Goal: Task Accomplishment & Management: Use online tool/utility

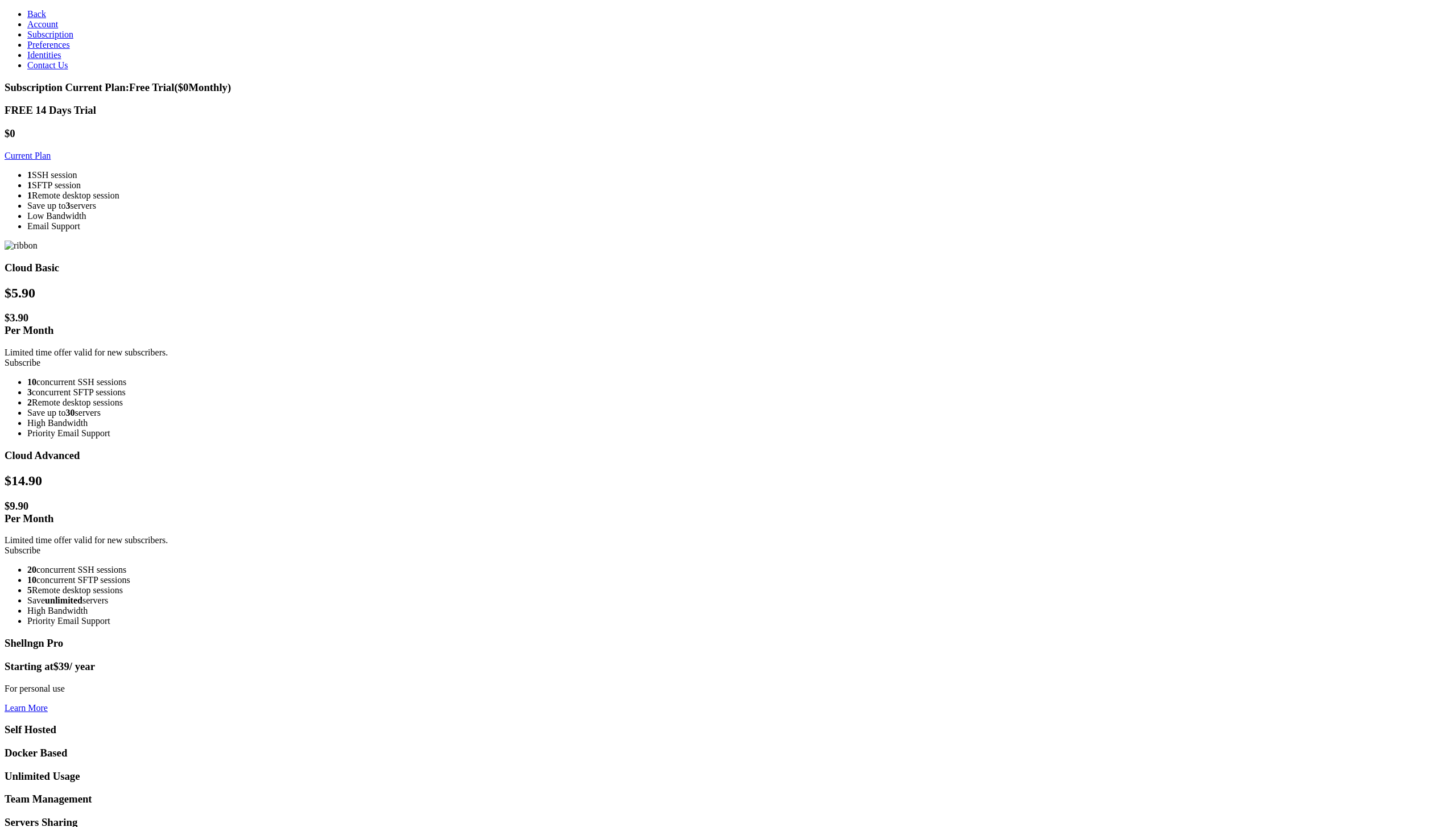
drag, startPoint x: 533, startPoint y: 723, endPoint x: 523, endPoint y: 707, distance: 18.9
click at [533, 723] on section "Subscription Current Plan: Free Trial ($ 0 Monthly) FREE 14 Days Trial $0 Curre…" at bounding box center [728, 510] width 1447 height 857
click at [1032, 544] on section "Subscription Current Plan: Free Trial ($ 0 Monthly) FREE 14 Days Trial $0 Curre…" at bounding box center [728, 510] width 1447 height 857
click at [401, 350] on div "FREE 14 Days Trial $0 Current Plan 1 SSH session 1 SFTP session 1 Remote deskto…" at bounding box center [728, 477] width 1447 height 747
click at [1393, 309] on section "Subscription Current Plan: Free Trial ($ 0 Monthly) FREE 14 Days Trial $0 Curre…" at bounding box center [728, 510] width 1447 height 857
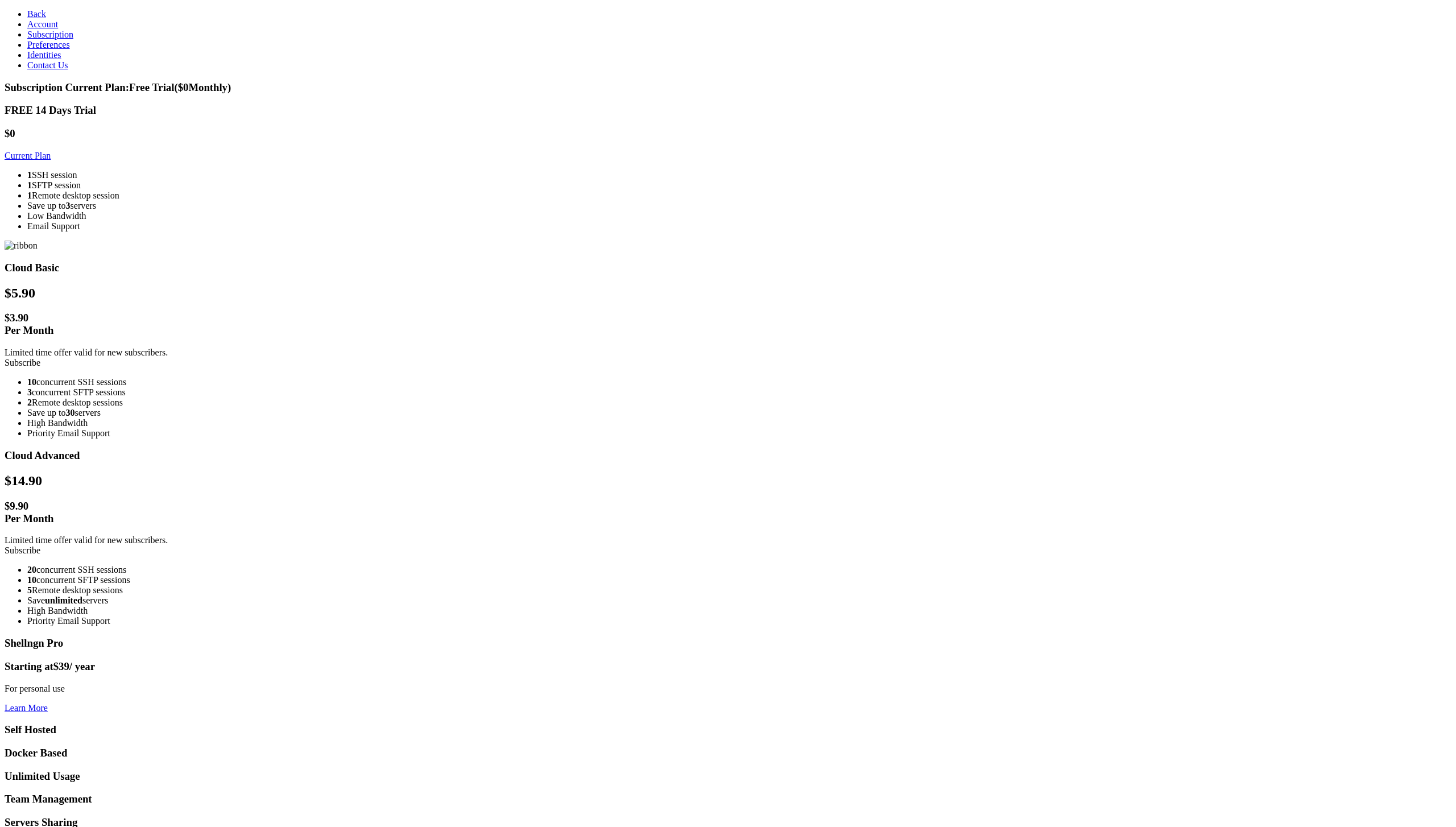
click at [37, 29] on span "Account" at bounding box center [42, 24] width 31 height 9
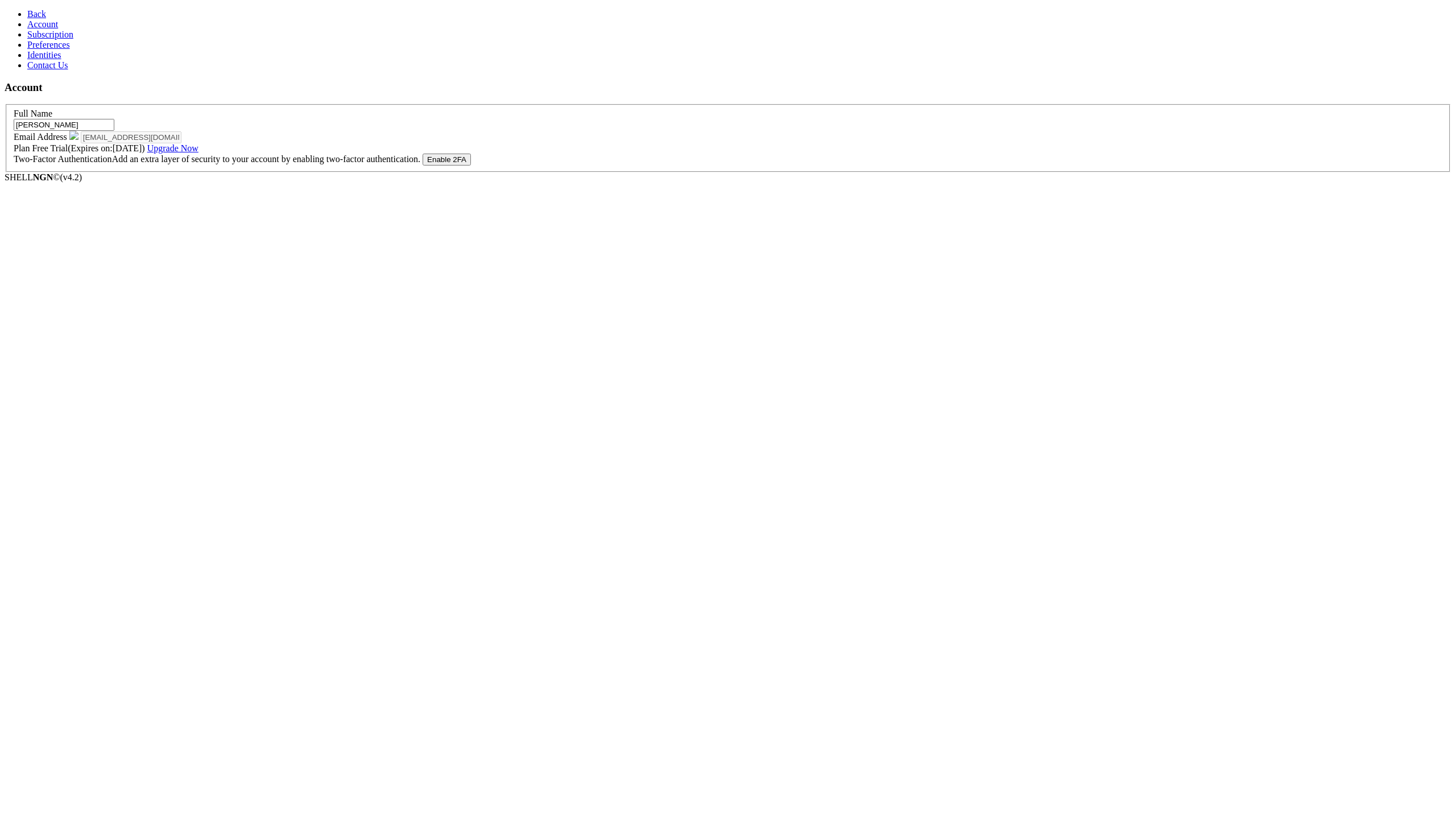
click at [27, 9] on span "Back" at bounding box center [37, 13] width 19 height 9
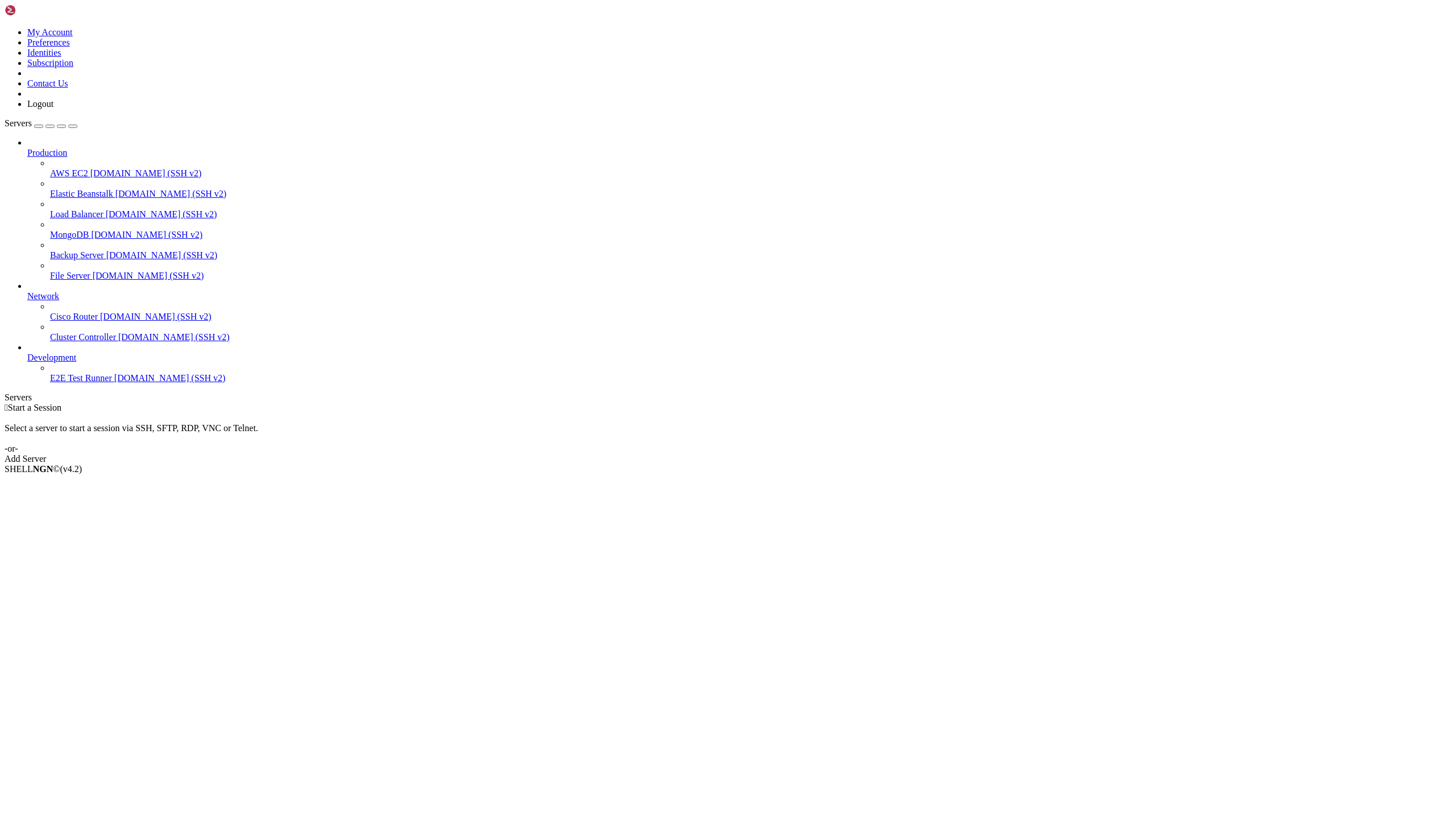
click at [4, 27] on icon at bounding box center [4, 27] width 0 height 0
click at [73, 36] on link "My Account" at bounding box center [50, 32] width 46 height 9
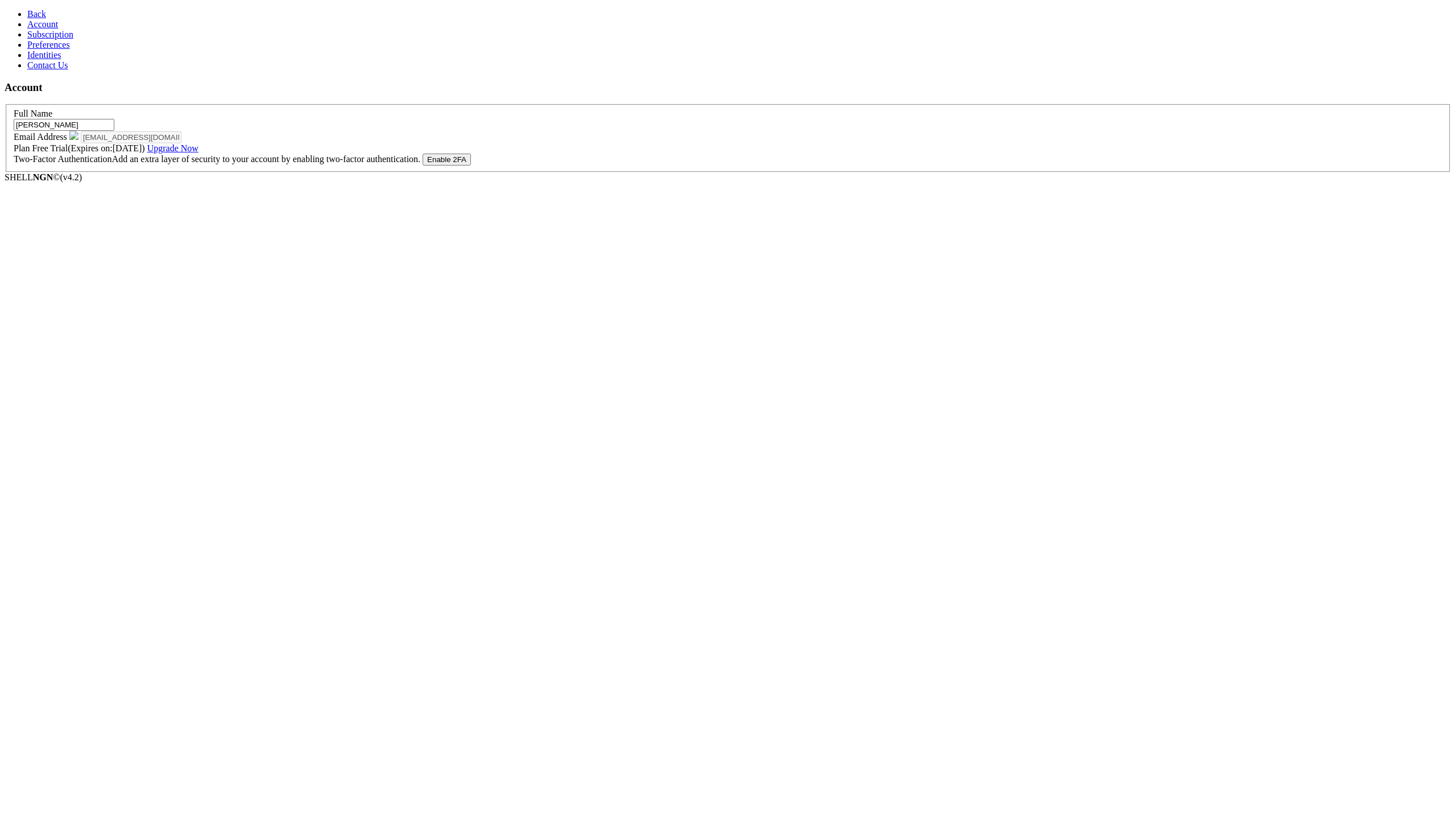
click at [27, 11] on span "Back" at bounding box center [37, 13] width 19 height 9
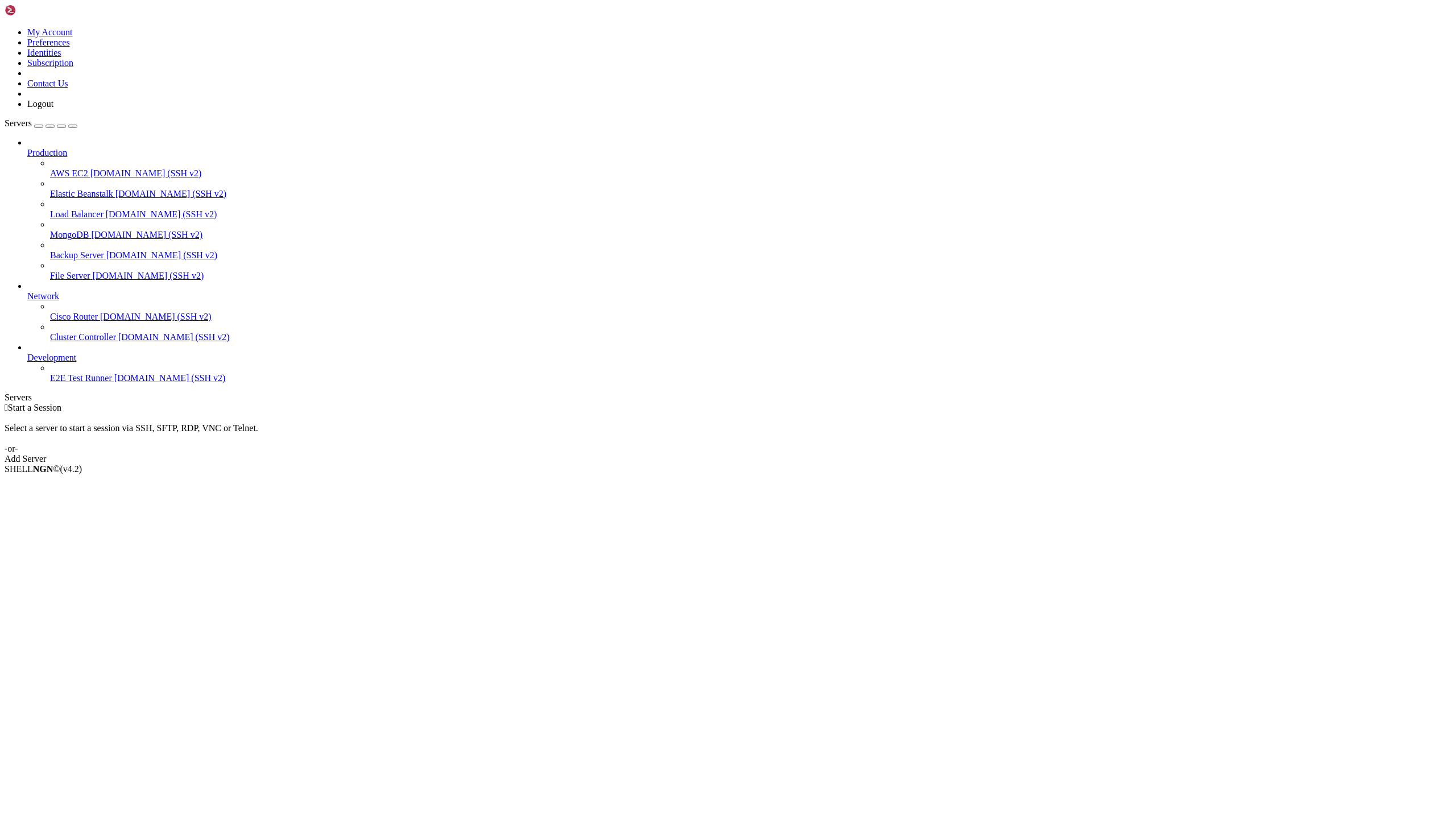
click at [4, 27] on icon at bounding box center [4, 27] width 0 height 0
click at [53, 109] on link "Logout" at bounding box center [40, 103] width 26 height 9
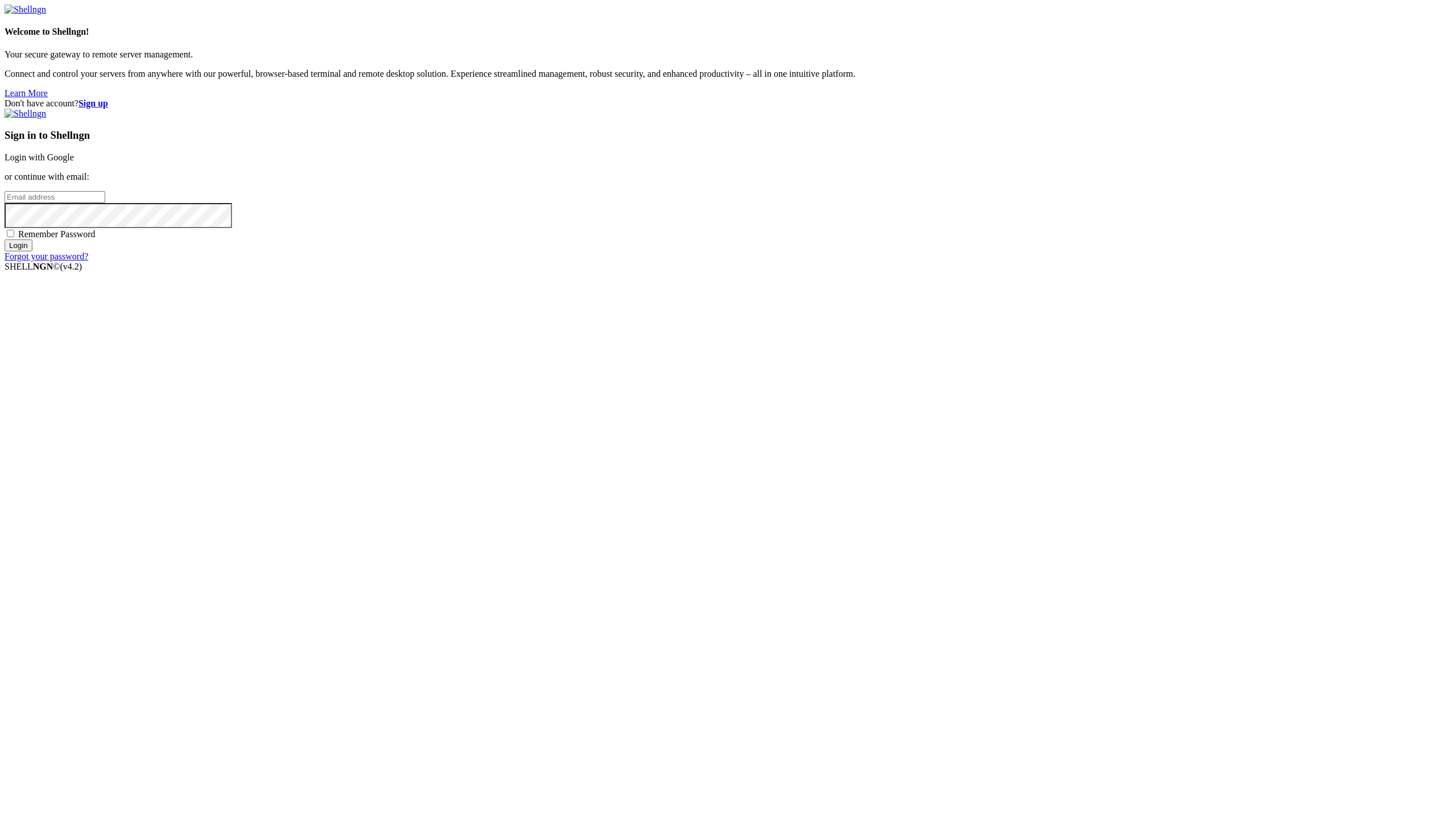
click at [1123, 261] on div "Don't have account? Sign up Sign in to Shellngn Login with Google or continue w…" at bounding box center [728, 180] width 1447 height 163
click at [920, 182] on p "or continue with email:" at bounding box center [728, 177] width 1447 height 10
click at [105, 203] on input "email" at bounding box center [54, 197] width 101 height 12
click at [108, 98] on strong "Sign up" at bounding box center [93, 103] width 30 height 9
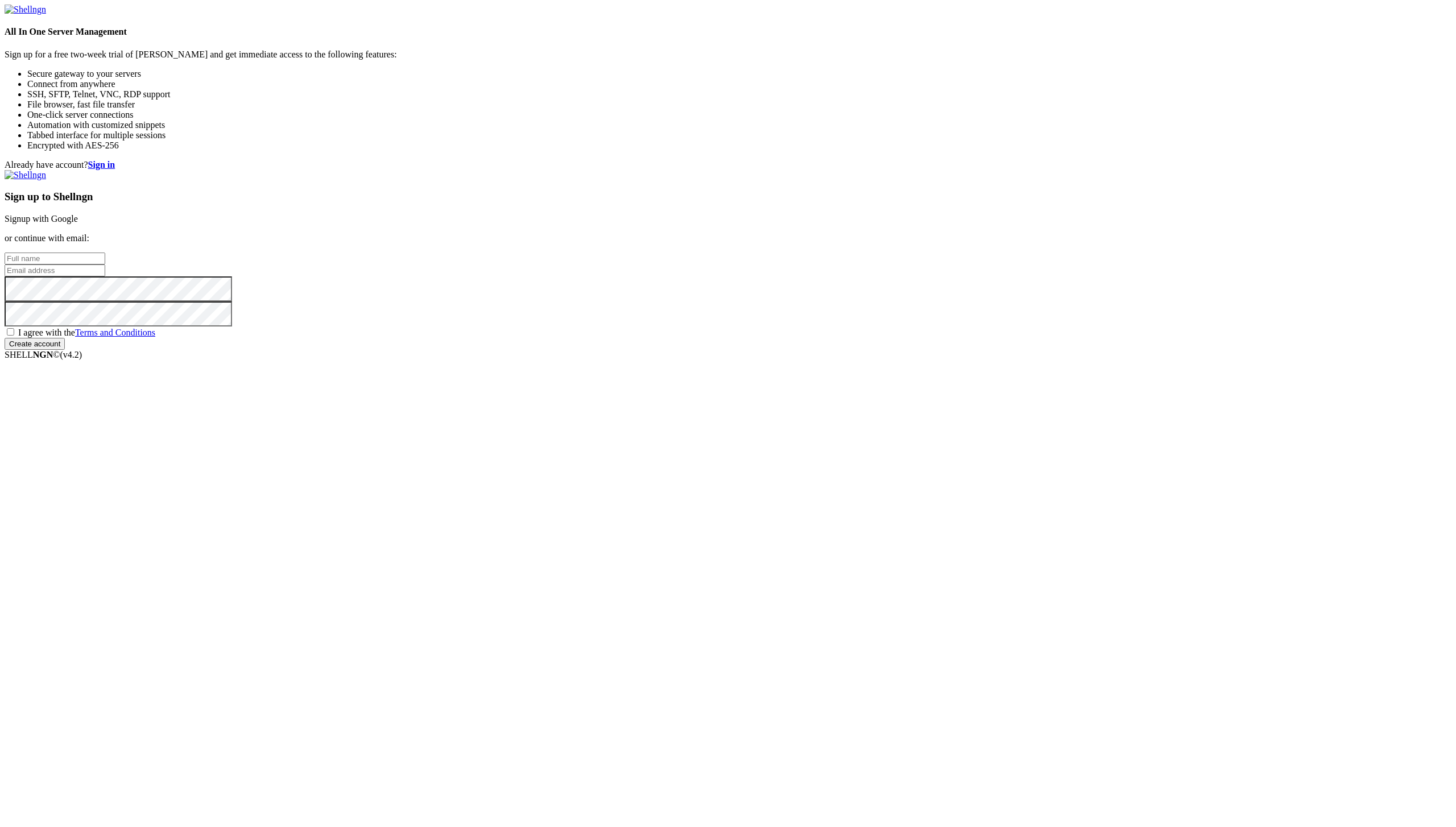
click at [105, 264] on input "text" at bounding box center [54, 258] width 101 height 12
type input "Adam"
type input "gong.lj@qq.com"
click at [1230, 350] on div "Already have account? Sign in Sign up to Shellngn Signup with Google or continu…" at bounding box center [728, 255] width 1447 height 190
click at [155, 337] on span "I agree with the Terms and Conditions" at bounding box center [87, 332] width 137 height 9
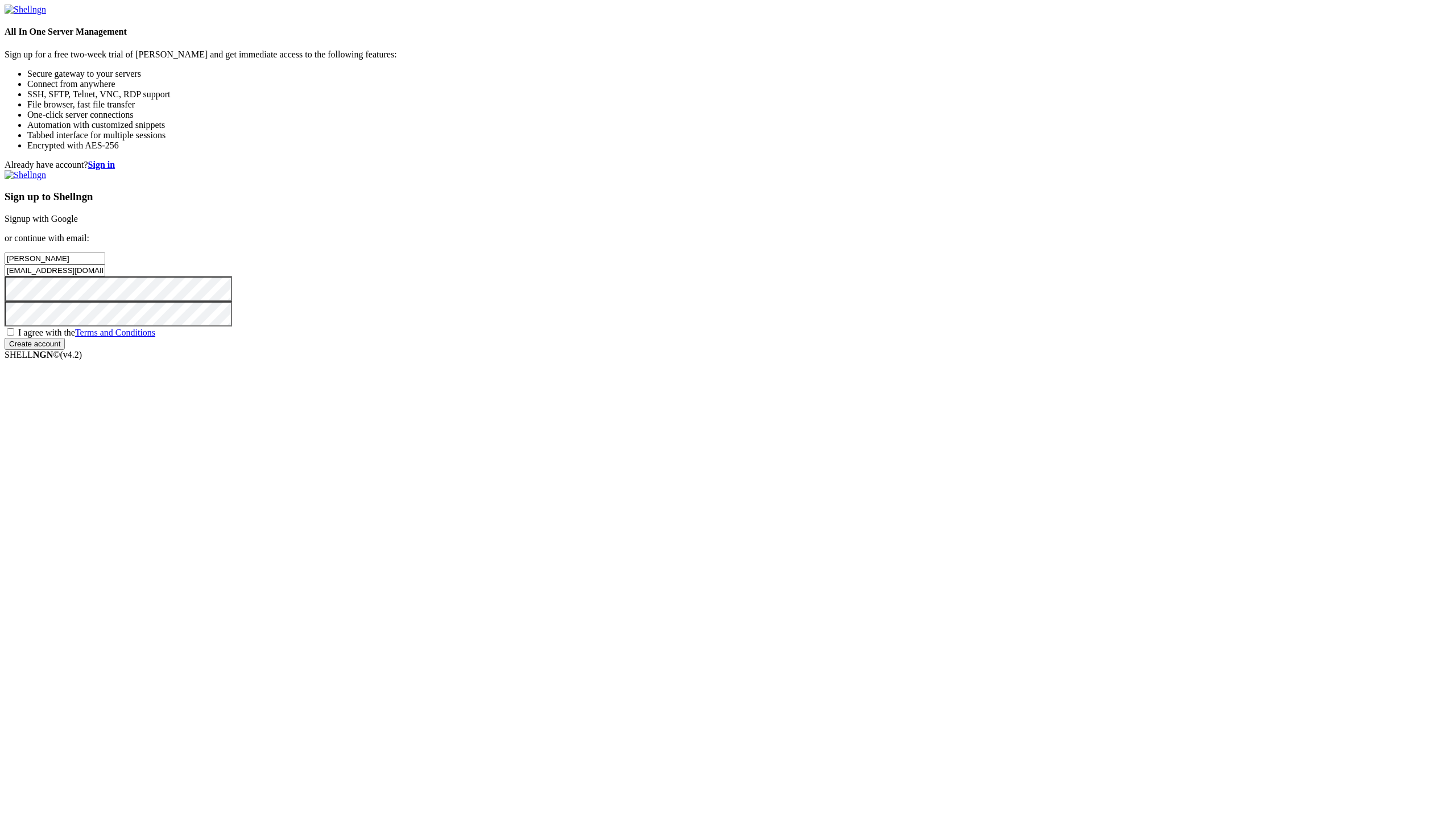
click at [14, 335] on input "I agree with the Terms and Conditions" at bounding box center [11, 332] width 8 height 8
checkbox input "true"
click at [65, 350] on input "Create account" at bounding box center [34, 344] width 60 height 12
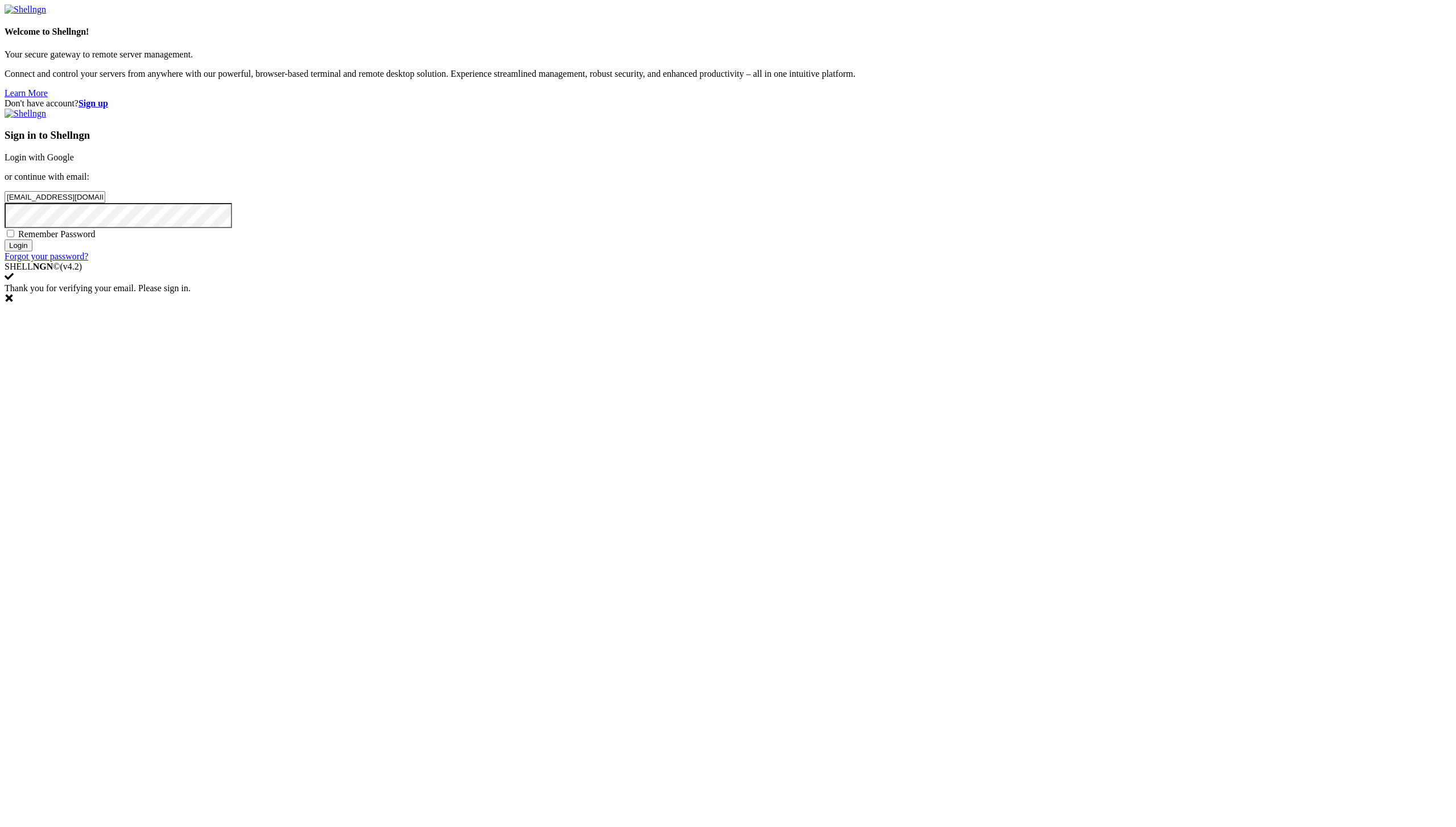
click at [32, 251] on input "Login" at bounding box center [18, 245] width 28 height 12
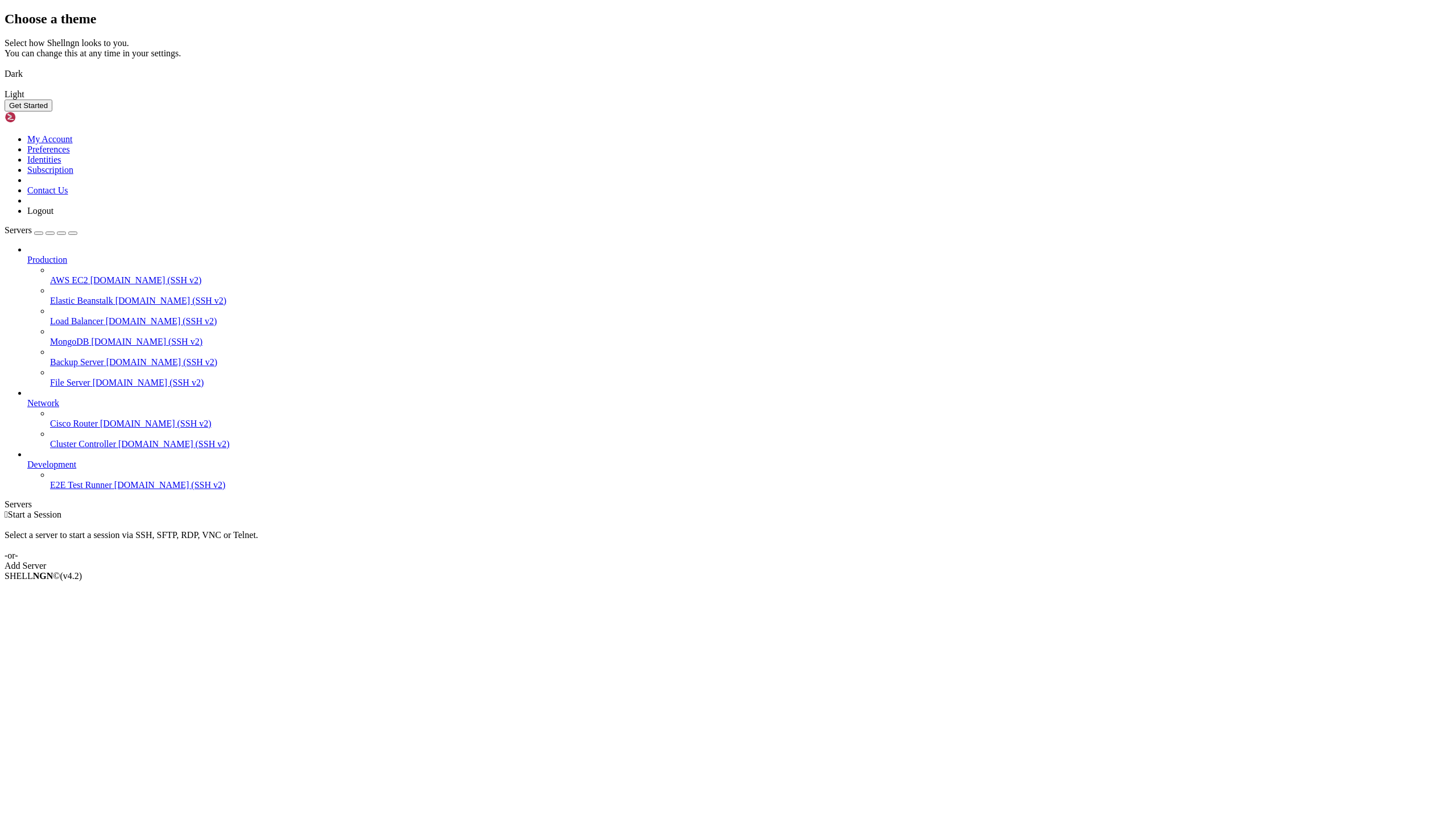
click at [53, 111] on button "Get Started" at bounding box center [28, 105] width 47 height 12
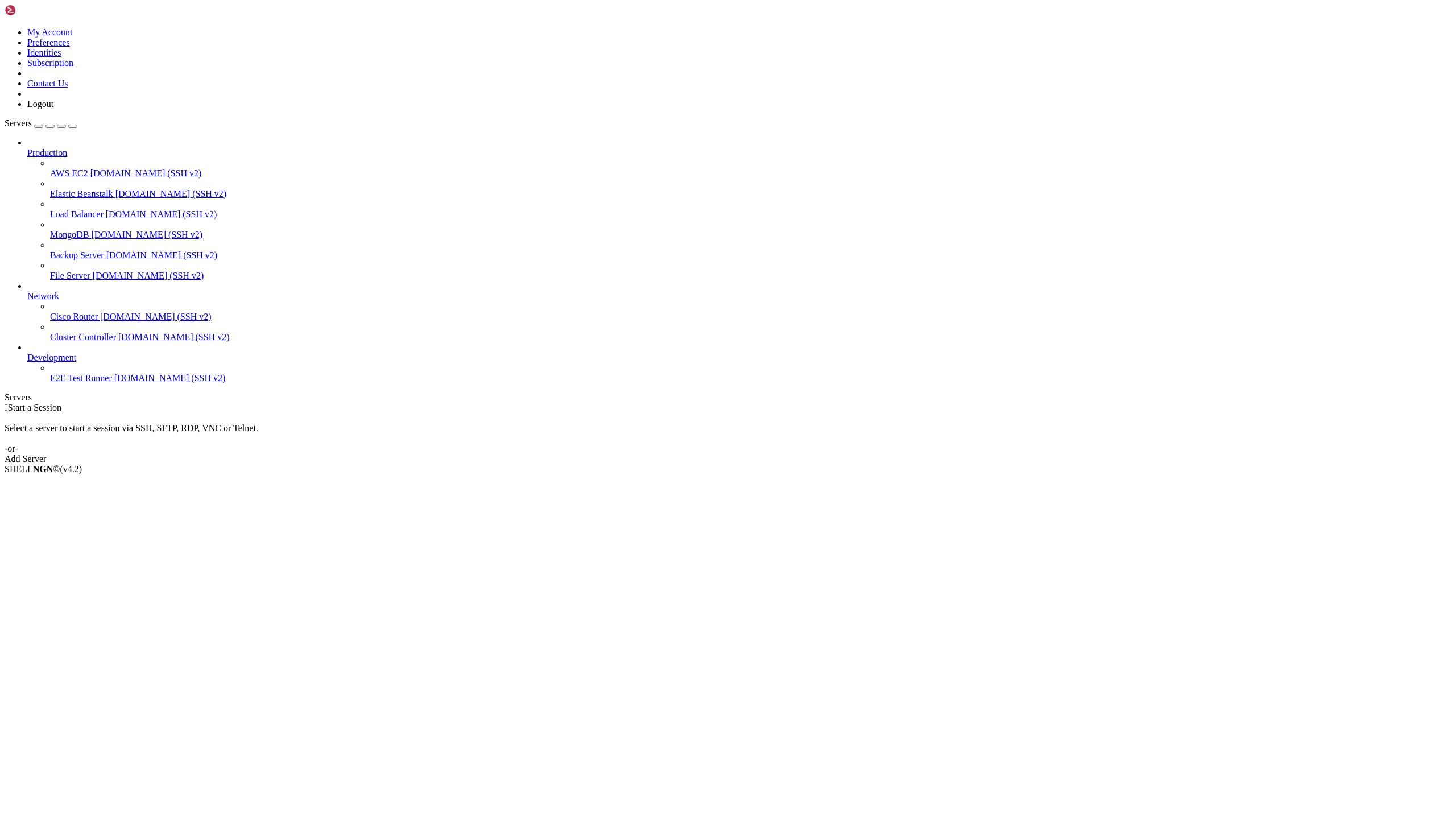
click at [4, 27] on icon at bounding box center [4, 27] width 0 height 0
click at [73, 36] on link "My Account" at bounding box center [50, 32] width 46 height 9
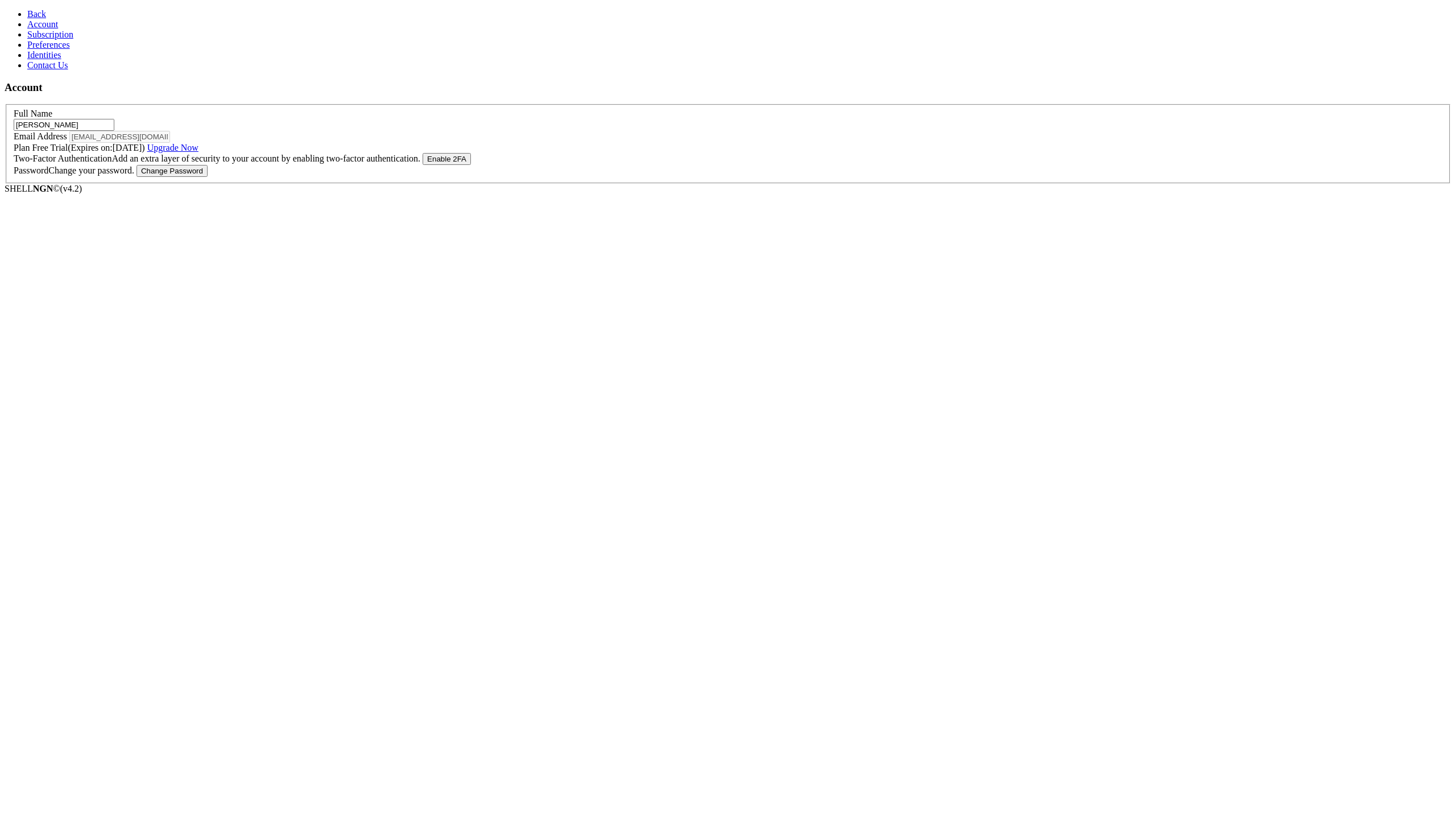
click at [27, 11] on span "Back" at bounding box center [37, 13] width 19 height 9
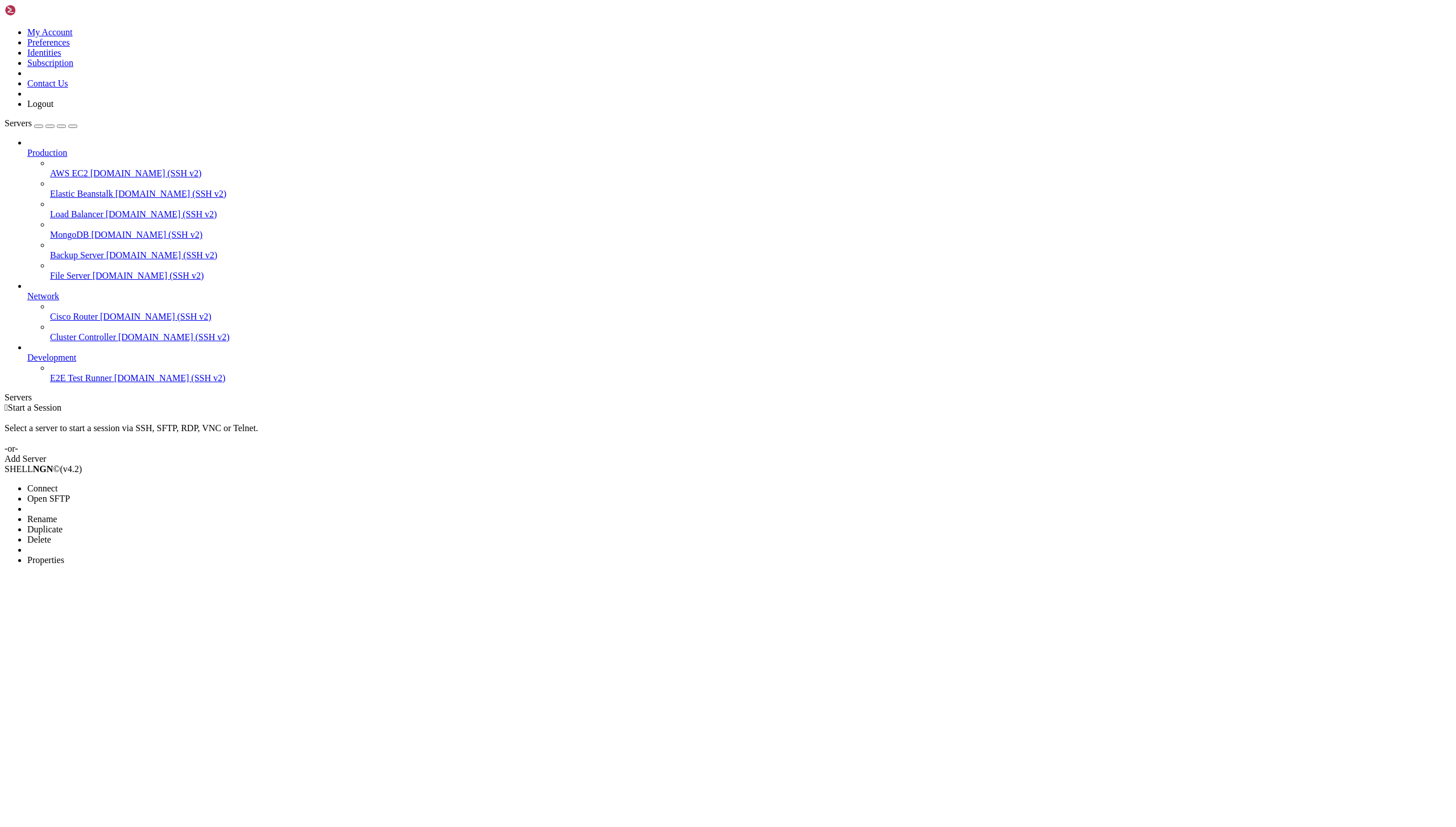
click at [51, 535] on span "Delete" at bounding box center [39, 539] width 24 height 9
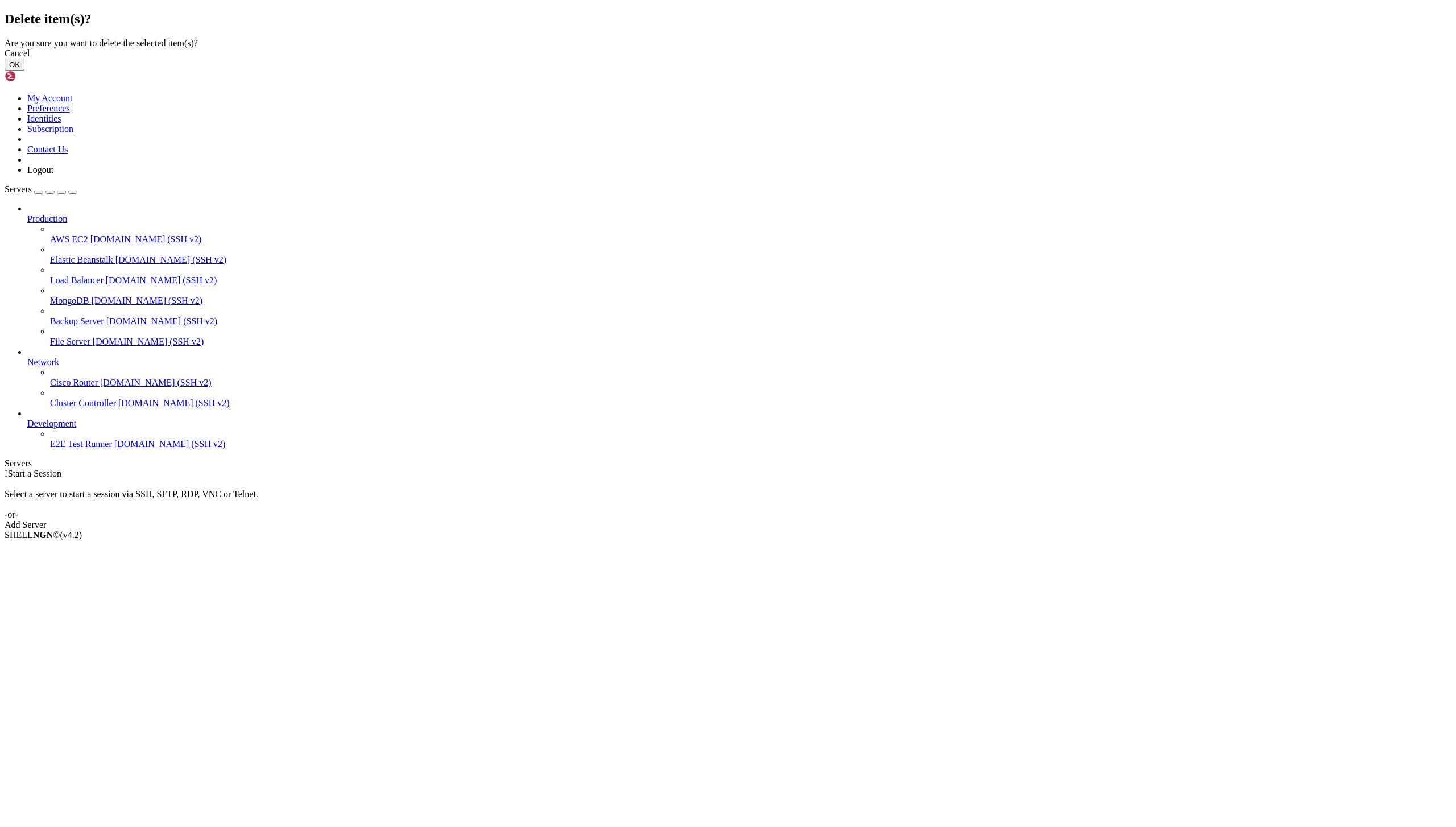
click at [25, 70] on button "OK" at bounding box center [14, 65] width 20 height 12
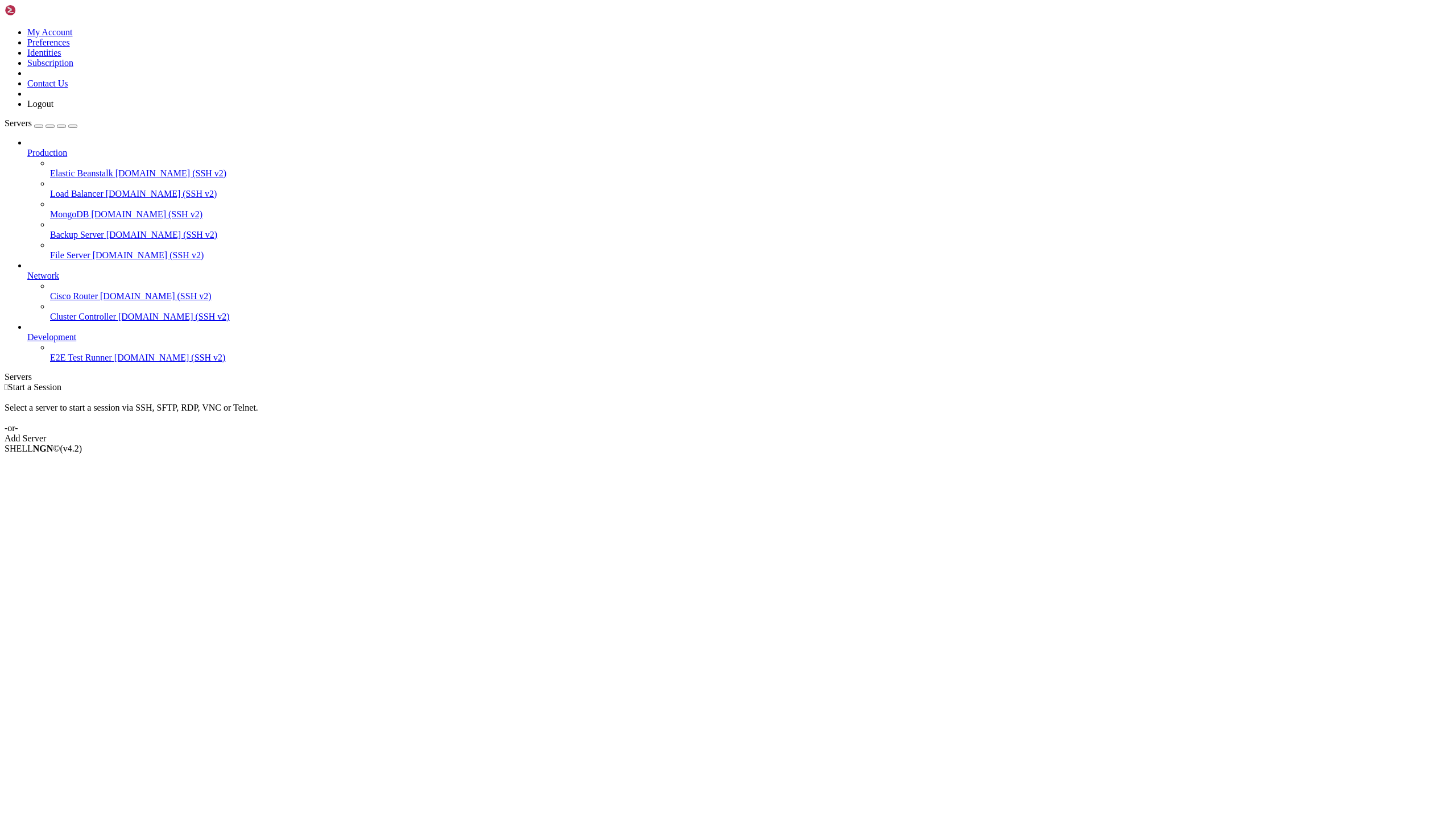
click at [80, 168] on span "Elastic Beanstalk" at bounding box center [82, 173] width 63 height 9
click at [84, 362] on span "E2E Test Runner" at bounding box center [81, 357] width 62 height 9
click at [67, 148] on span "Production" at bounding box center [47, 152] width 40 height 9
click at [54, 333] on span "Development" at bounding box center [51, 337] width 49 height 9
click at [51, 535] on span "Delete" at bounding box center [39, 539] width 24 height 9
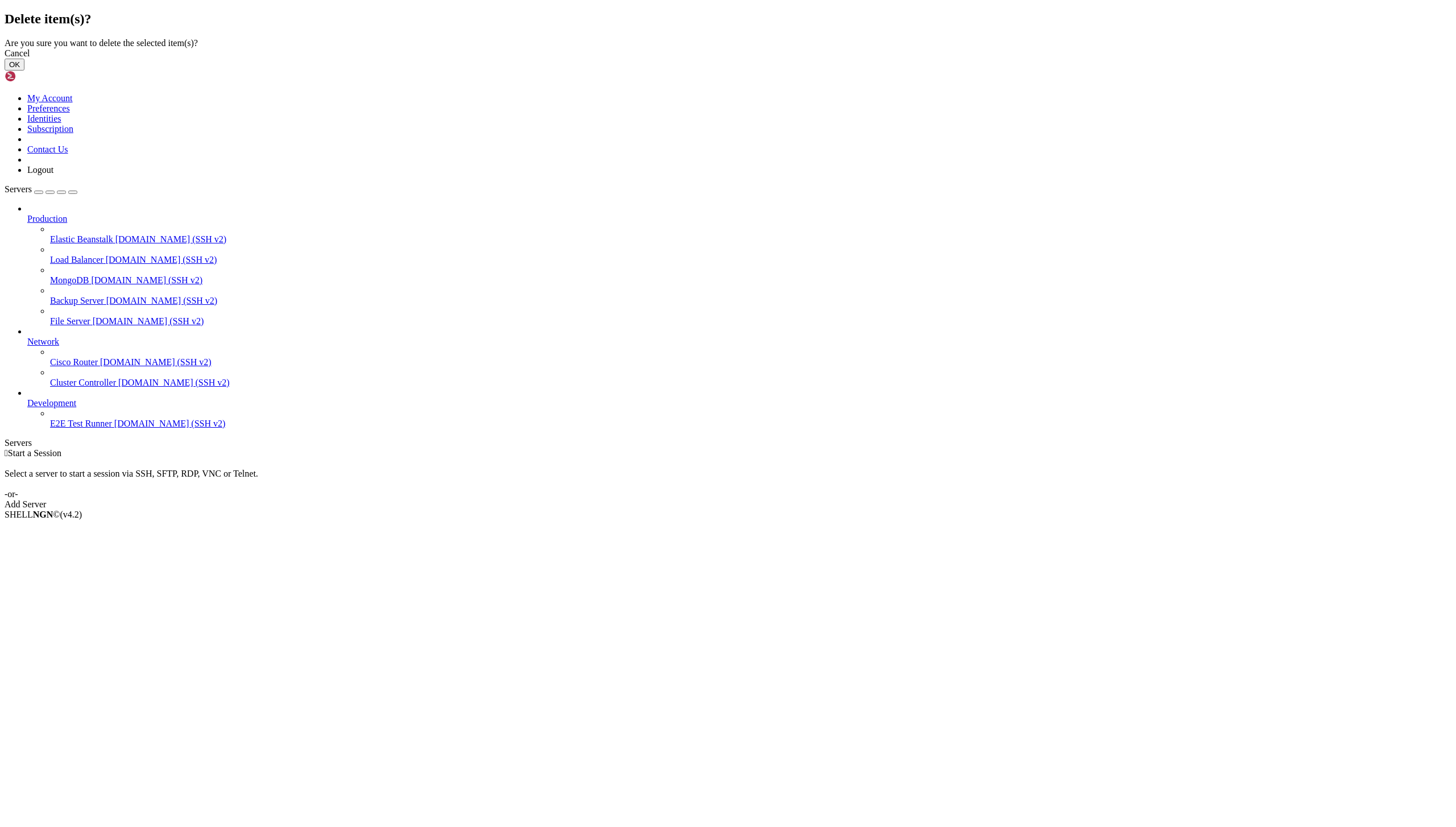
click at [25, 70] on button "OK" at bounding box center [14, 65] width 20 height 12
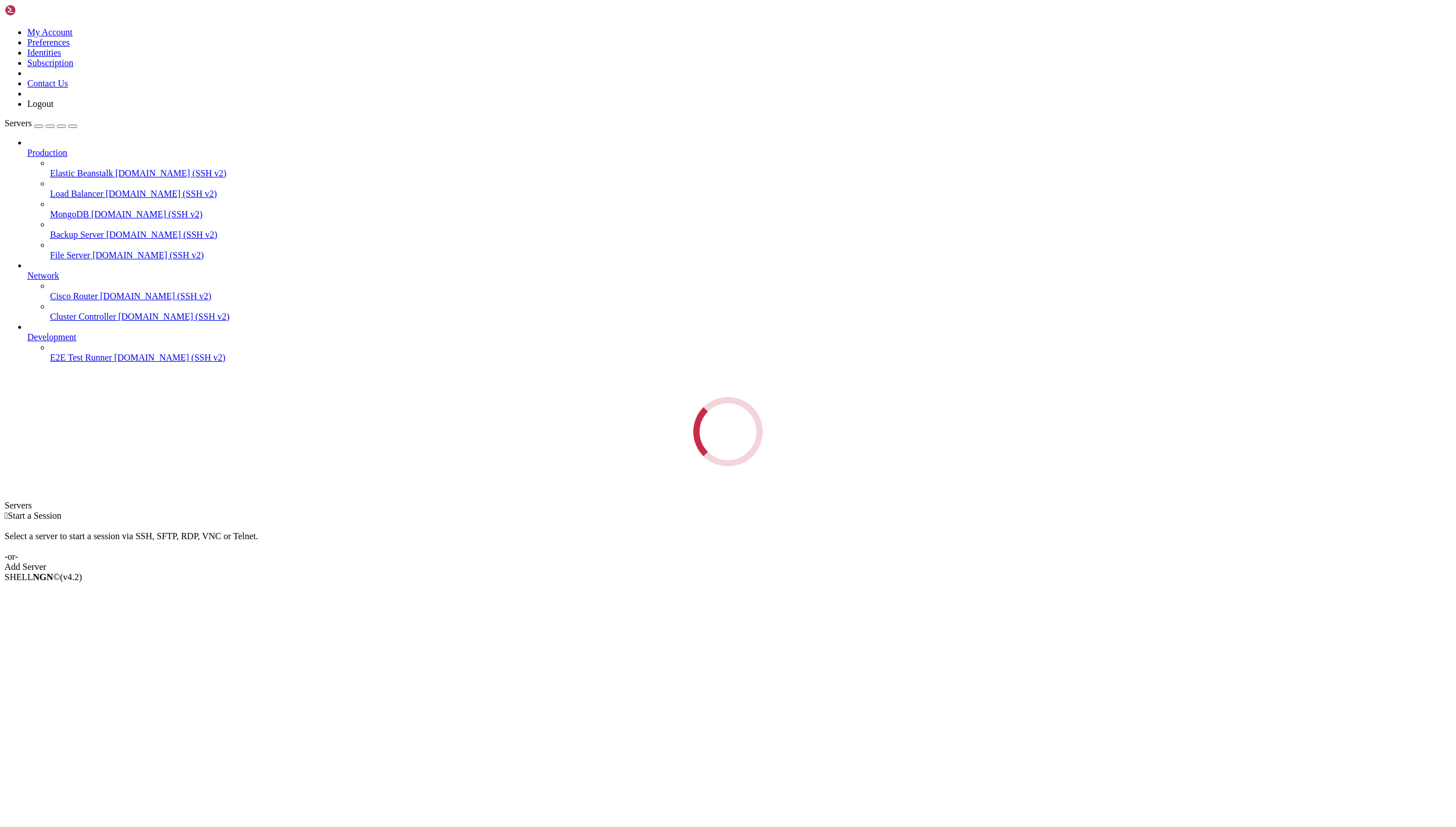
click at [329, 511] on div " Start a Session Select a server to start a session via SSH, SFTP, RDP, VNC or…" at bounding box center [728, 541] width 1447 height 61
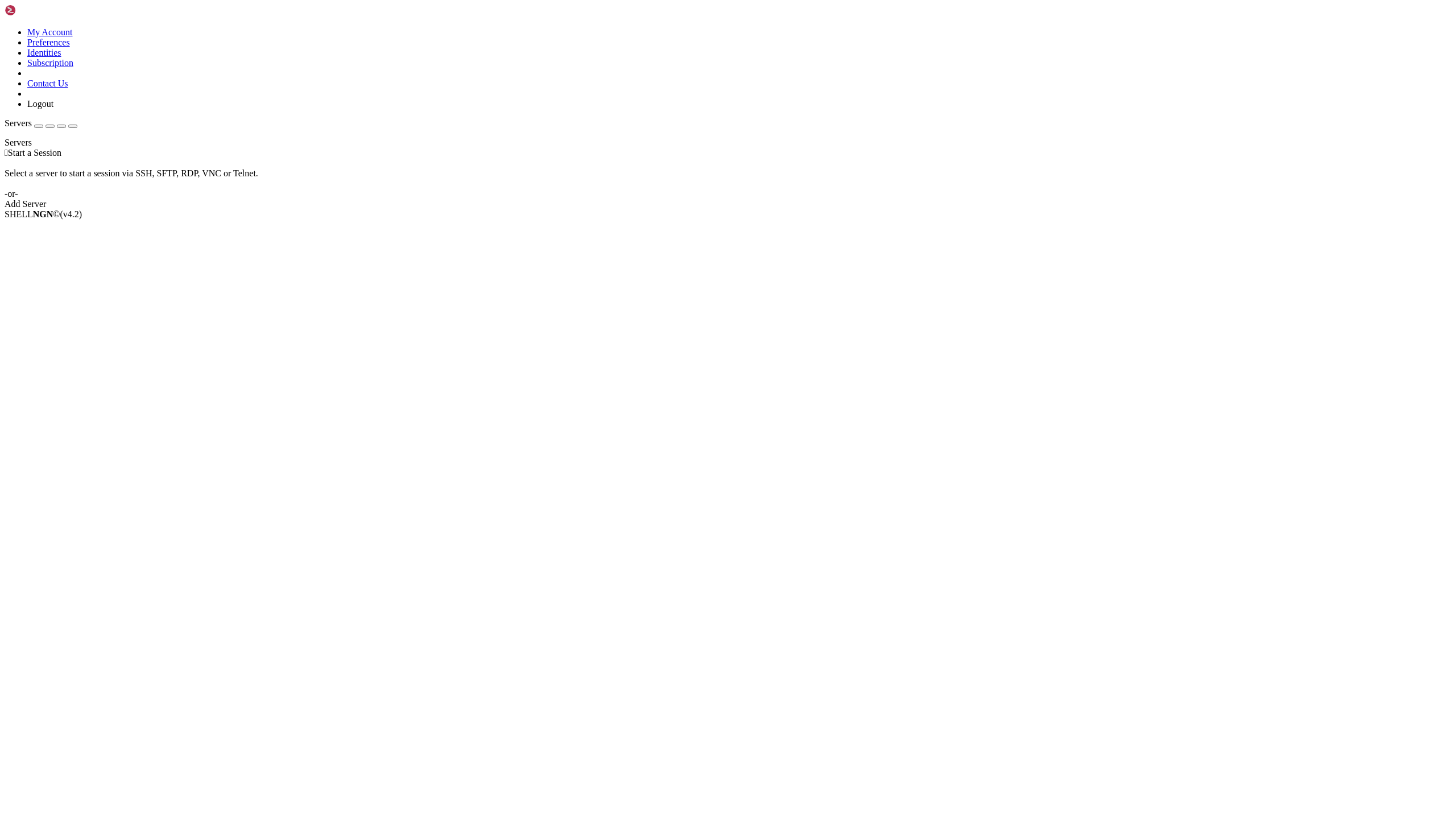
click at [39, 127] on div "button" at bounding box center [39, 127] width 0 height 0
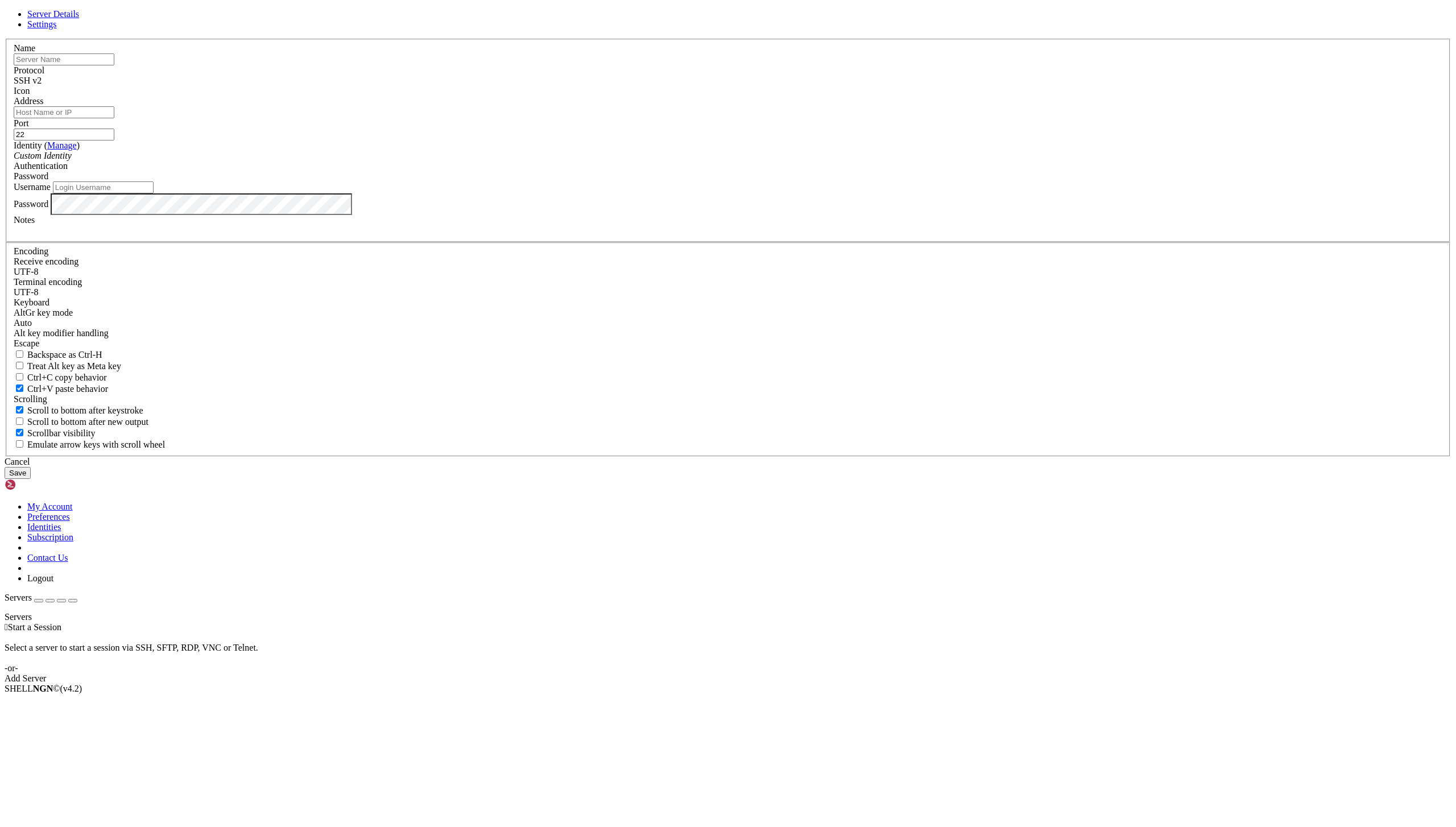
type input "gong.lj@qq.com"
click at [115, 65] on input "text" at bounding box center [64, 59] width 101 height 12
click at [712, 30] on header "Server Details Settings" at bounding box center [728, 19] width 1447 height 20
click at [57, 29] on link "Settings" at bounding box center [42, 24] width 30 height 9
click at [79, 19] on span "Server Details" at bounding box center [53, 13] width 52 height 9
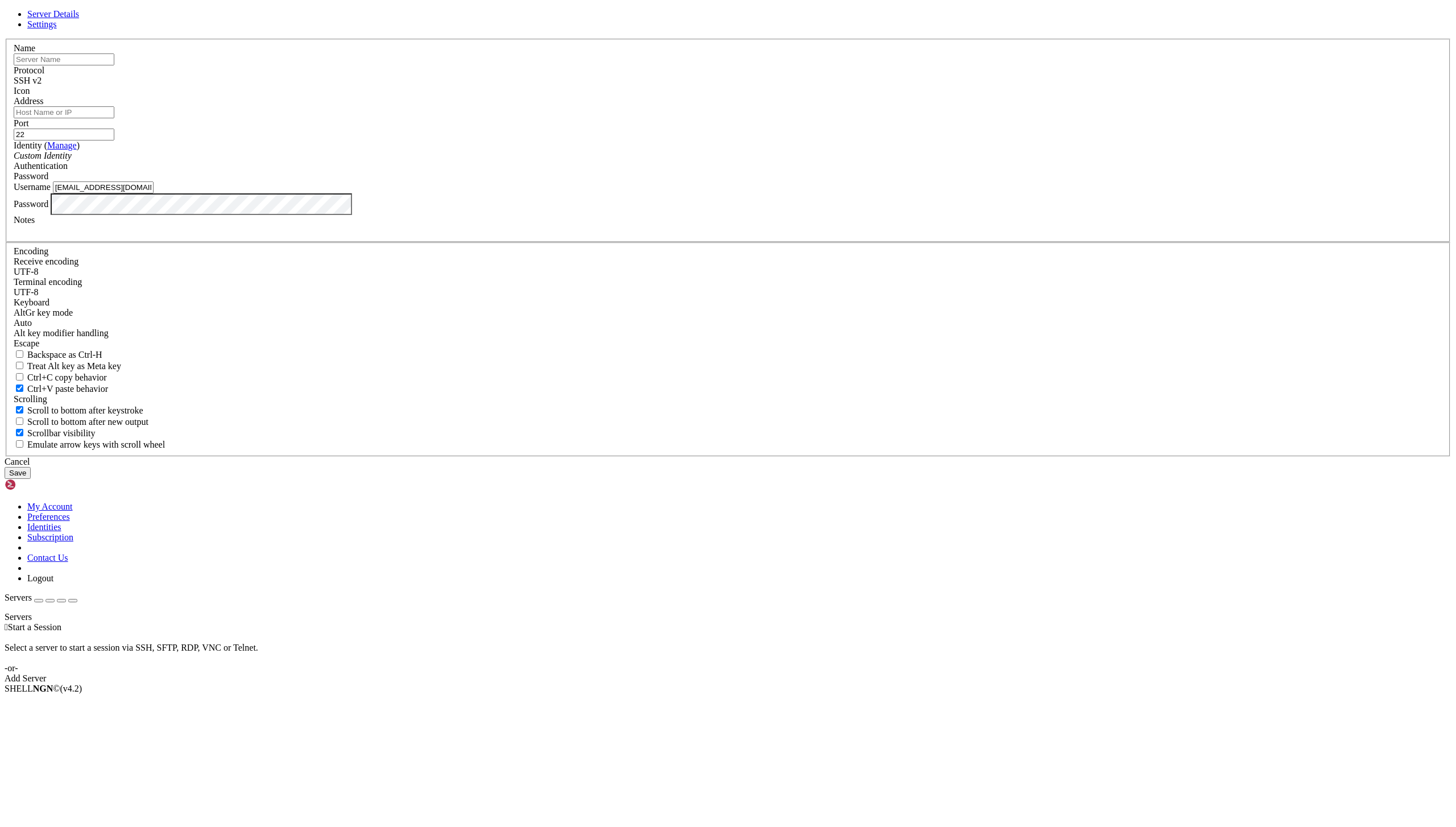
click at [361, 59] on div "Server Details Settings Name Protocol SSH v2 Icon" at bounding box center [728, 244] width 1447 height 469
click at [115, 65] on input "text" at bounding box center [64, 59] width 101 height 12
drag, startPoint x: 785, startPoint y: 254, endPoint x: 791, endPoint y: 253, distance: 6.1
click at [785, 30] on header "Server Details Settings" at bounding box center [728, 19] width 1447 height 20
click at [4, 39] on icon at bounding box center [4, 39] width 0 height 0
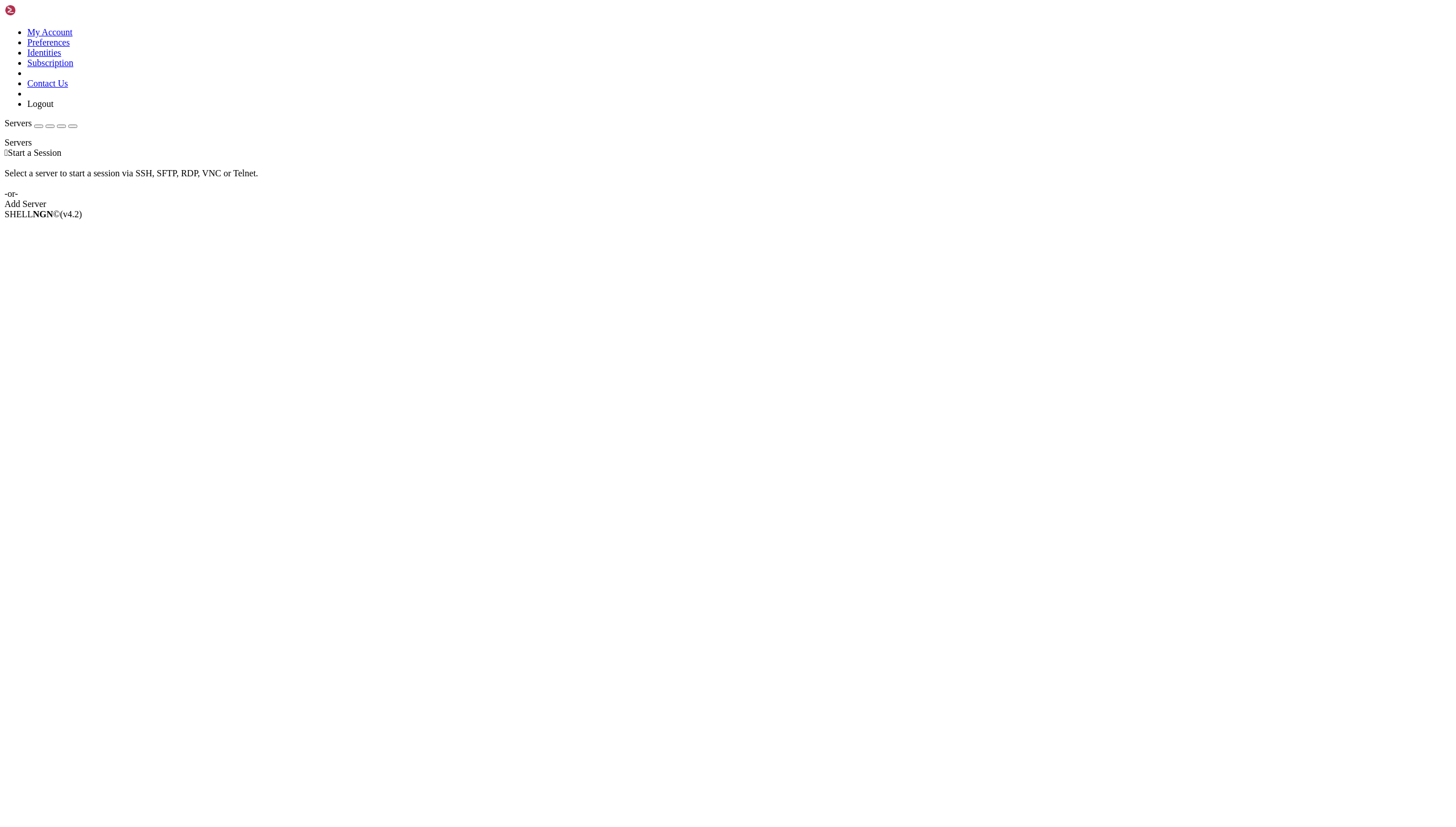
click at [988, 209] on div " Start a Session Select a server to start a session via SSH, SFTP, RDP, VNC or…" at bounding box center [728, 178] width 1447 height 61
